Goal: Find specific page/section: Find specific page/section

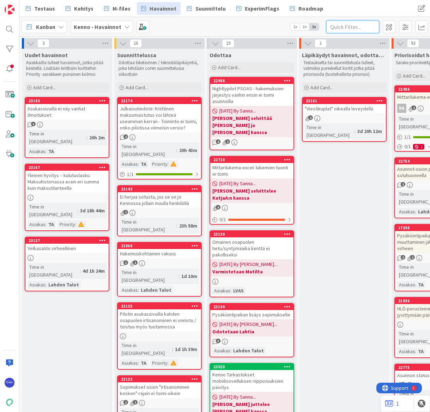
click at [340, 26] on input "text" at bounding box center [352, 26] width 53 height 13
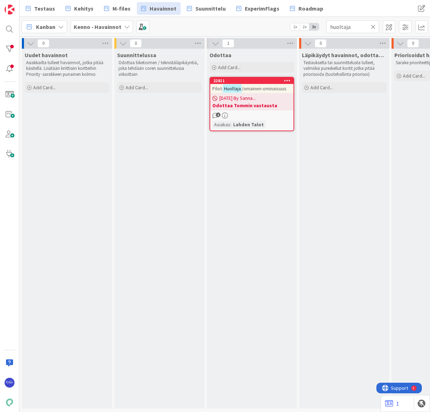
click at [270, 99] on div "[DATE] By Sanna... Odottaa Tommin vastausta" at bounding box center [251, 101] width 83 height 17
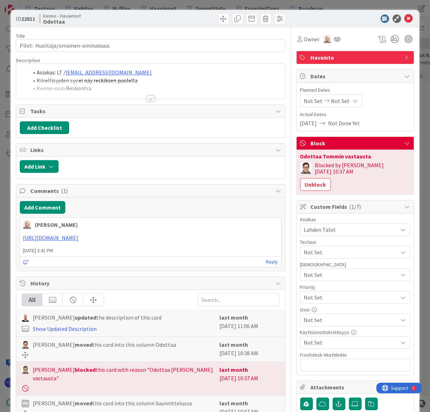
click at [148, 99] on div at bounding box center [151, 99] width 8 height 6
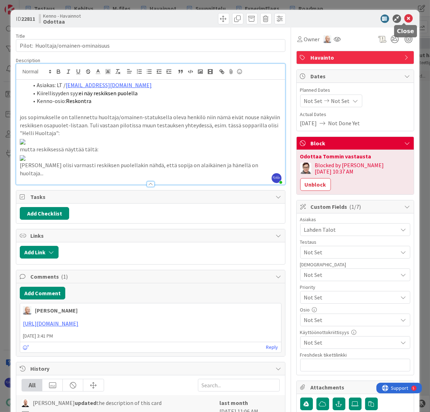
click at [359, 20] on icon at bounding box center [408, 18] width 8 height 8
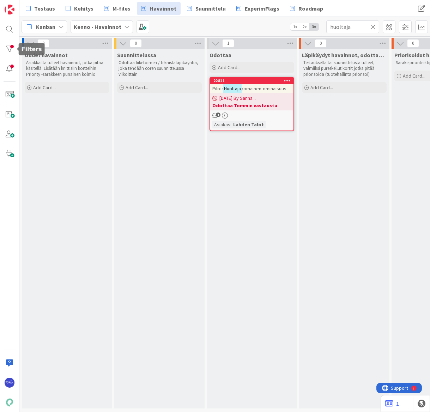
click at [8, 49] on div at bounding box center [9, 49] width 14 height 14
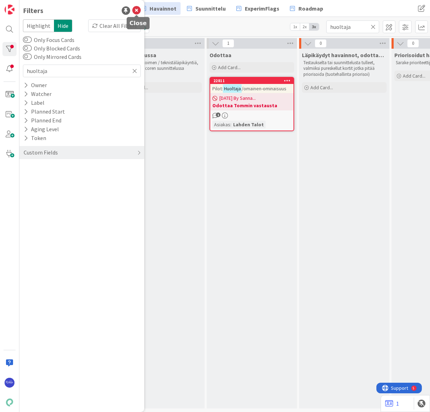
click at [135, 11] on icon at bounding box center [136, 10] width 8 height 8
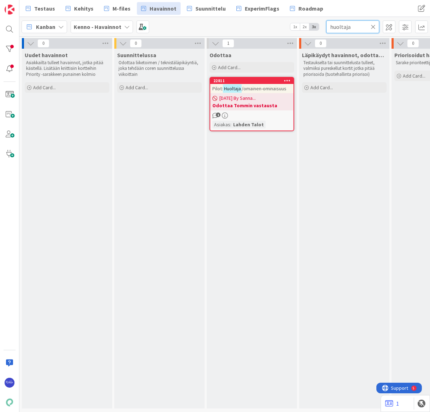
click at [359, 26] on input "huoltaja" at bounding box center [352, 26] width 53 height 13
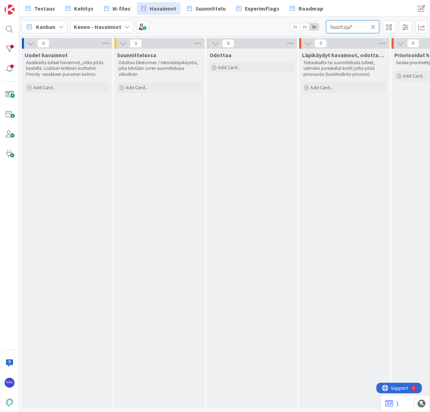
type input "huoltaja"
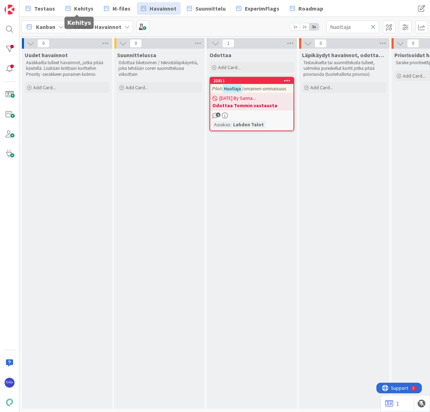
click at [74, 10] on span "Kehitys" at bounding box center [83, 8] width 19 height 8
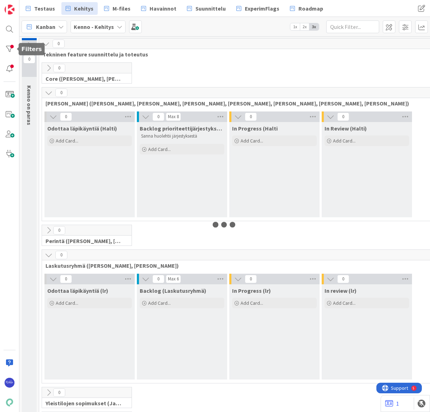
click at [11, 49] on div at bounding box center [9, 49] width 14 height 14
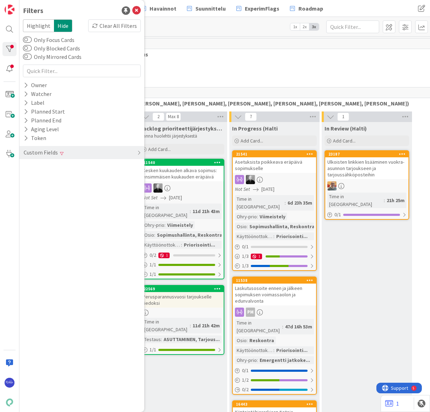
click at [176, 55] on span "Tekninen feature suunnittelu ja toteutus" at bounding box center [272, 54] width 458 height 7
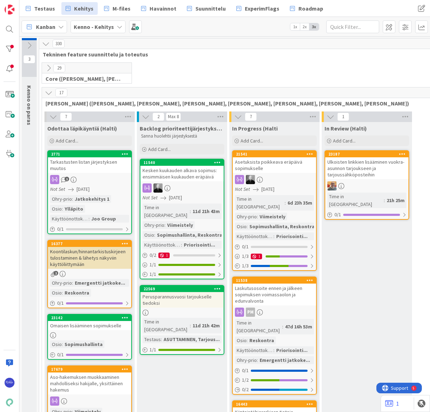
click at [47, 68] on icon at bounding box center [49, 68] width 8 height 8
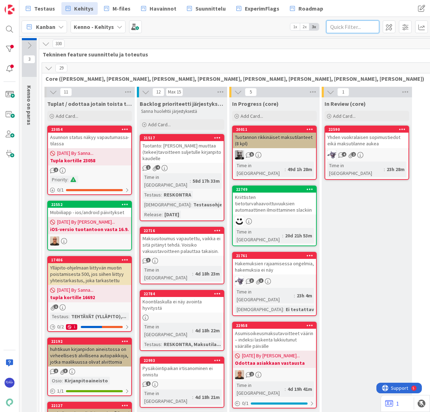
click at [337, 29] on input "text" at bounding box center [352, 26] width 53 height 13
type input "huoltaja"
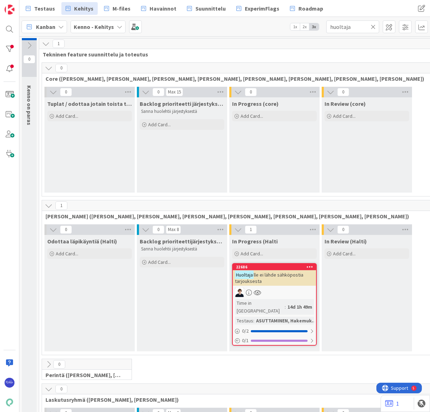
click at [359, 24] on icon at bounding box center [373, 27] width 5 height 6
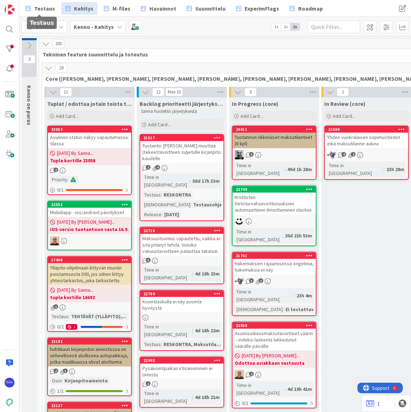
click at [47, 5] on span "Testaus" at bounding box center [44, 8] width 21 height 8
